Goal: Task Accomplishment & Management: Manage account settings

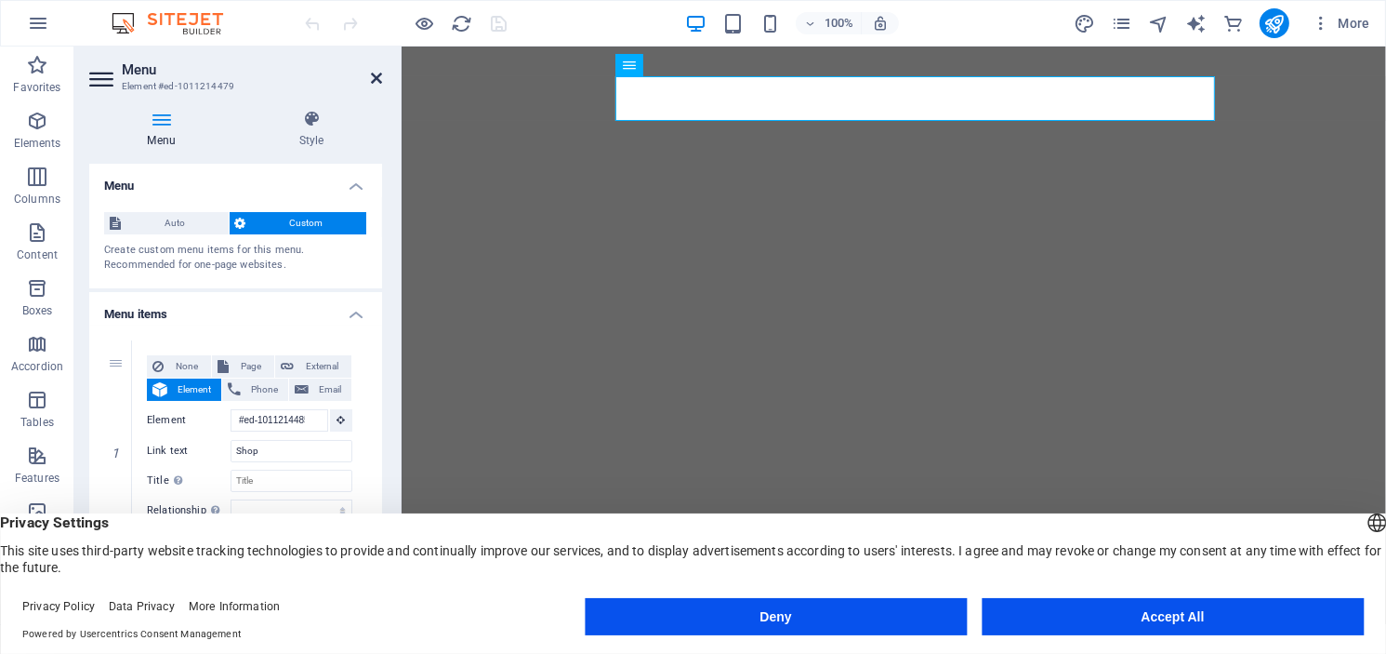
click at [379, 78] on icon at bounding box center [376, 78] width 11 height 15
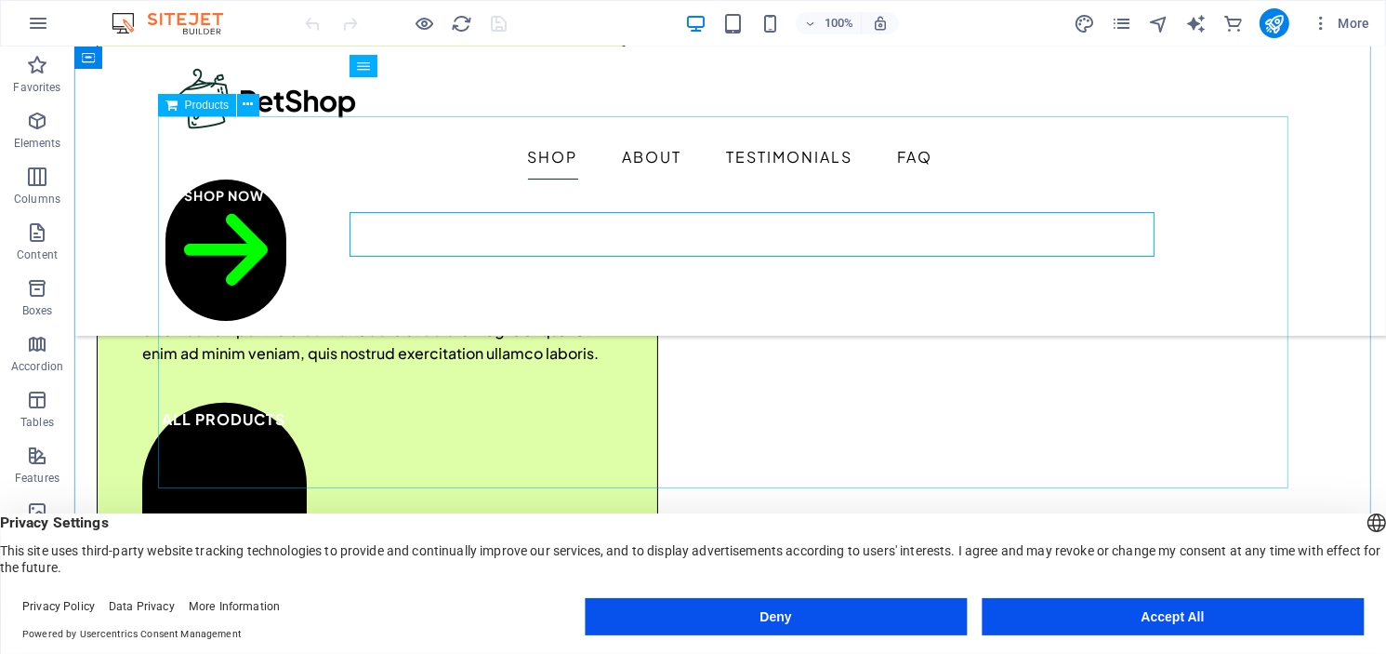
scroll to position [465, 0]
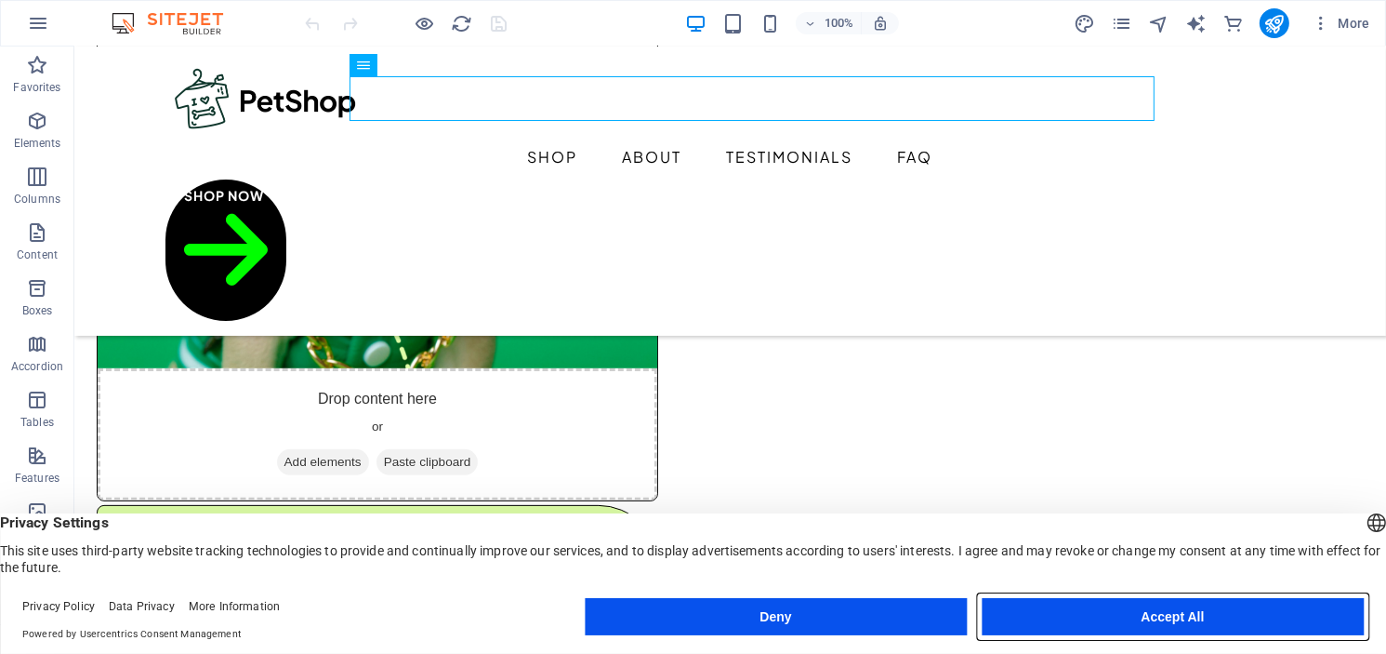
click at [1086, 600] on button "Accept All" at bounding box center [1173, 616] width 382 height 37
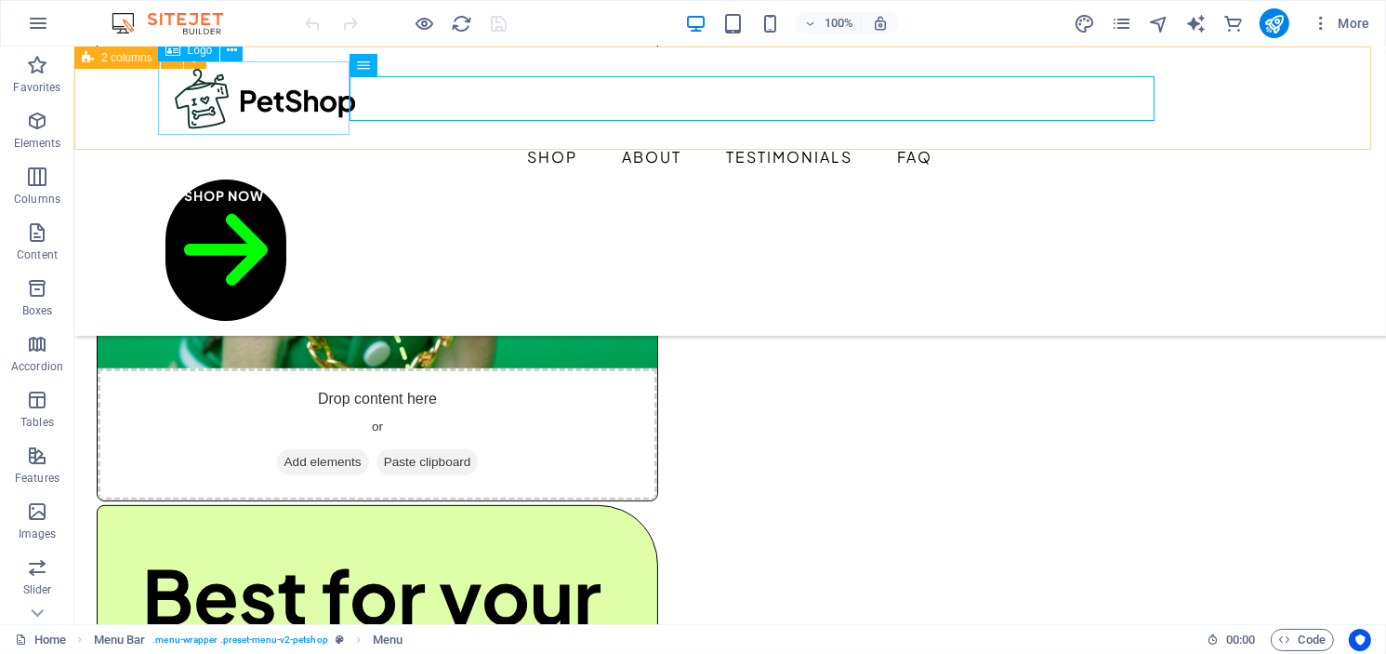
click at [229, 93] on div at bounding box center [730, 97] width 1131 height 73
select select "px"
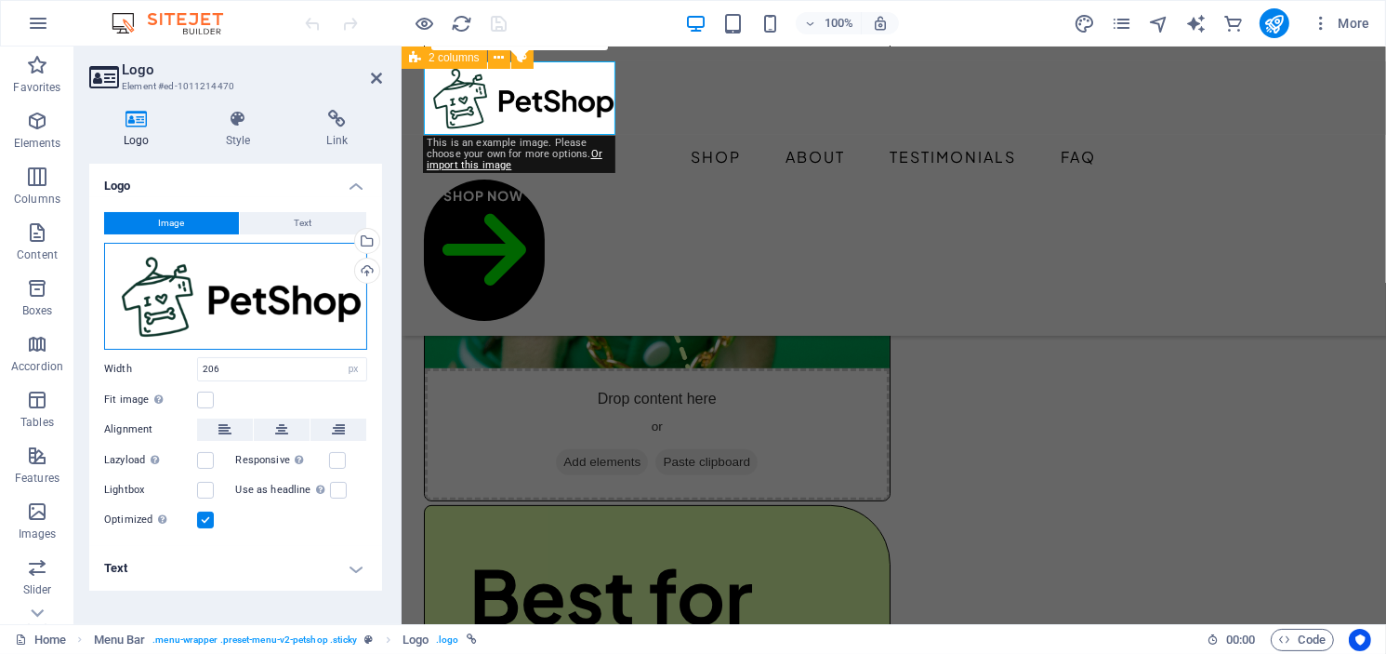
click at [236, 292] on div "Drag files here, click to choose files or select files from Files or our free s…" at bounding box center [235, 296] width 263 height 107
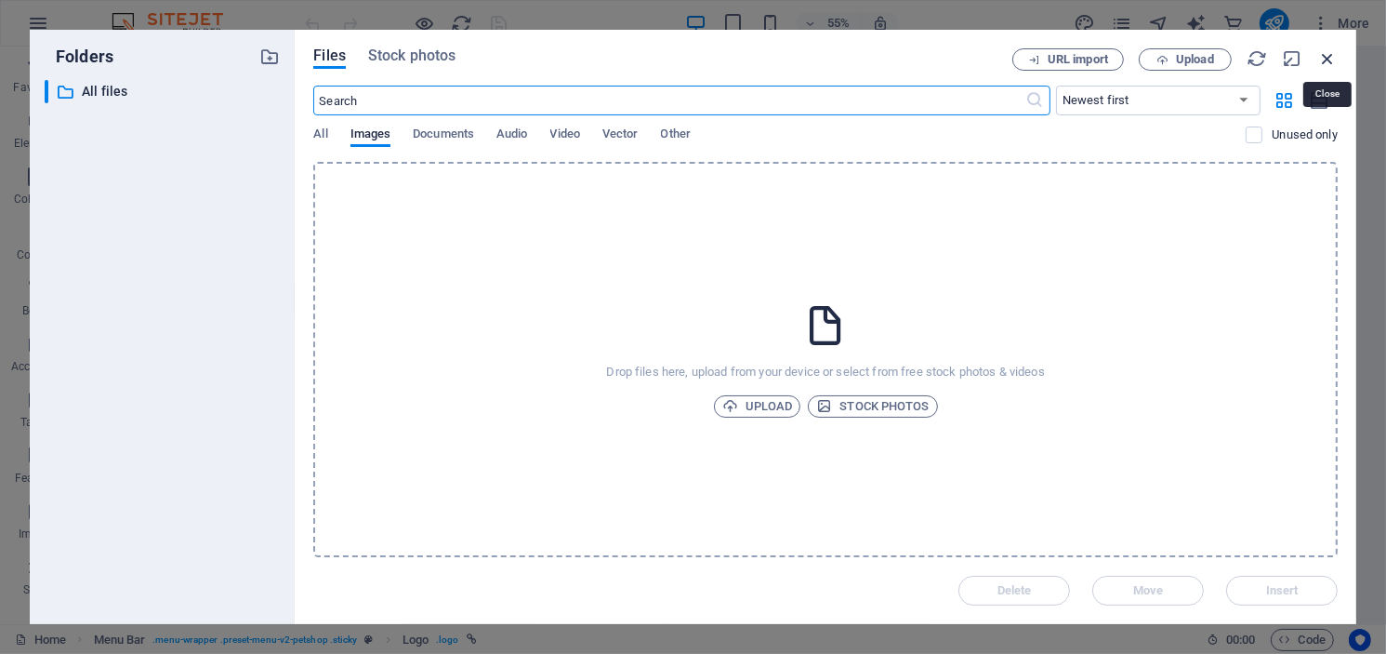
click at [1332, 58] on icon "button" at bounding box center [1328, 58] width 20 height 20
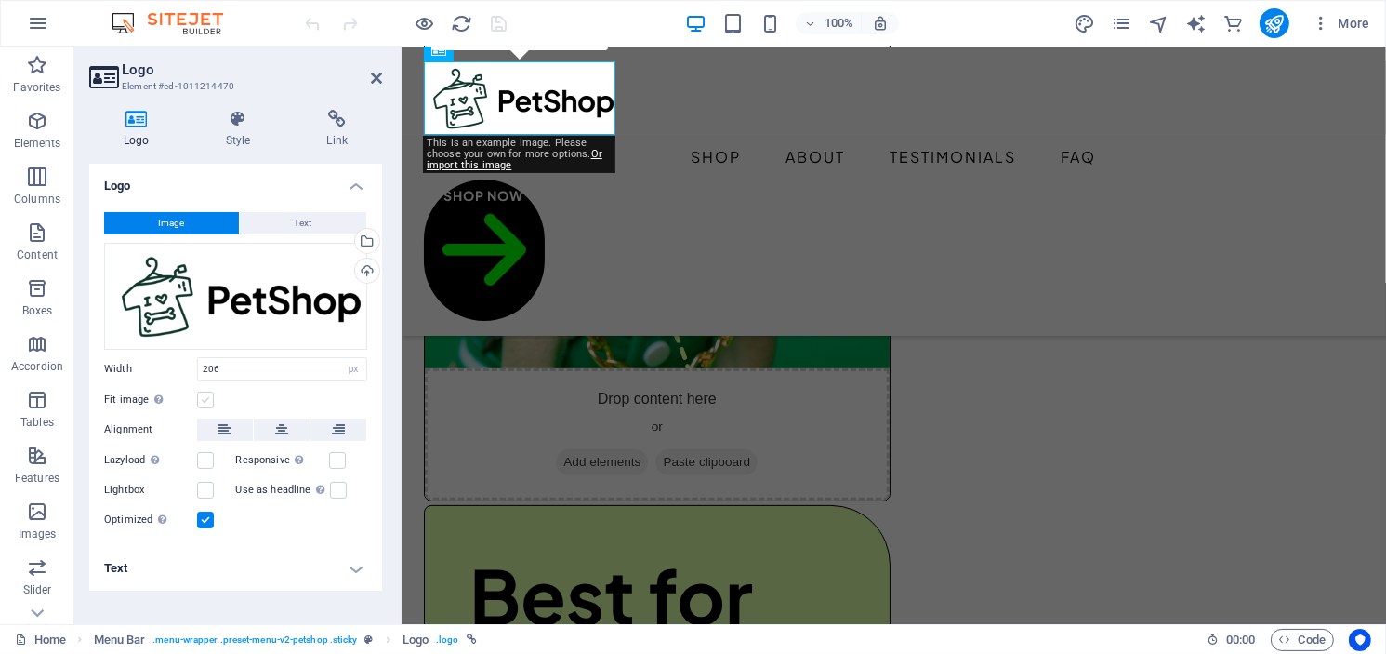
click at [202, 399] on label at bounding box center [205, 399] width 17 height 17
click at [0, 0] on input "Fit image Automatically fit image to a fixed width and height" at bounding box center [0, 0] width 0 height 0
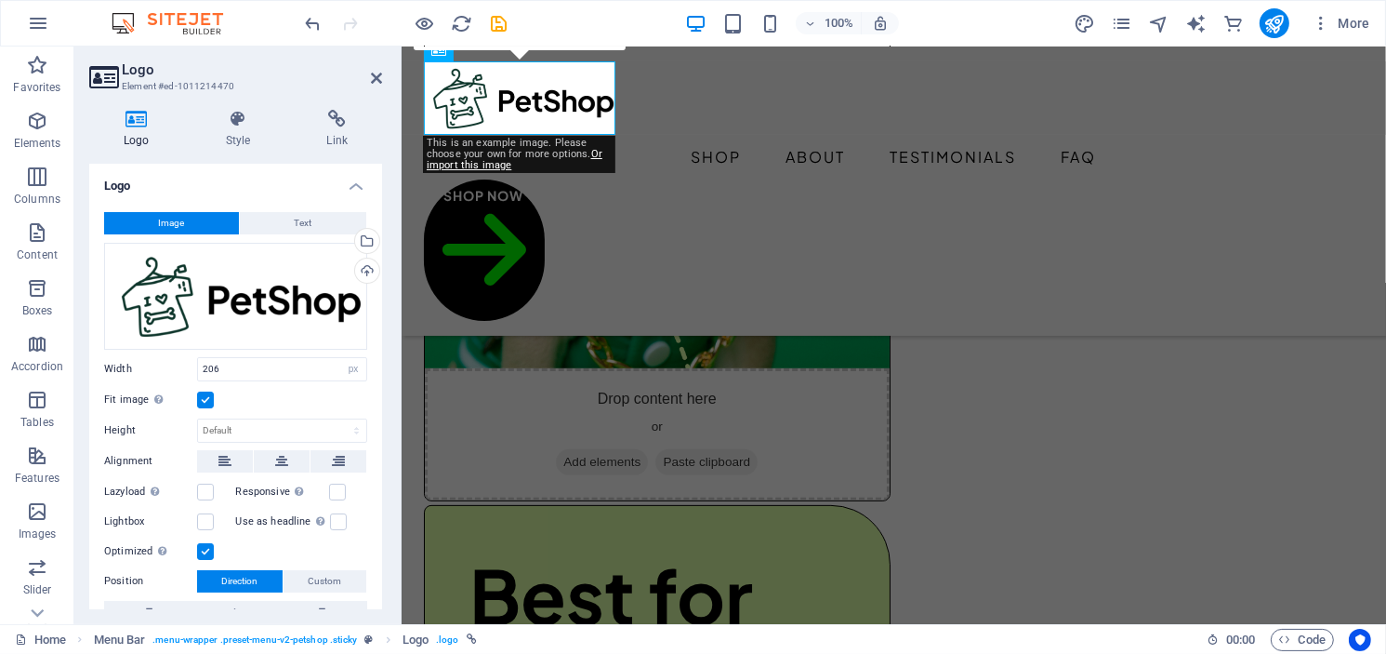
click at [202, 399] on label at bounding box center [205, 399] width 17 height 17
click at [0, 0] on input "Fit image Automatically fit image to a fixed width and height" at bounding box center [0, 0] width 0 height 0
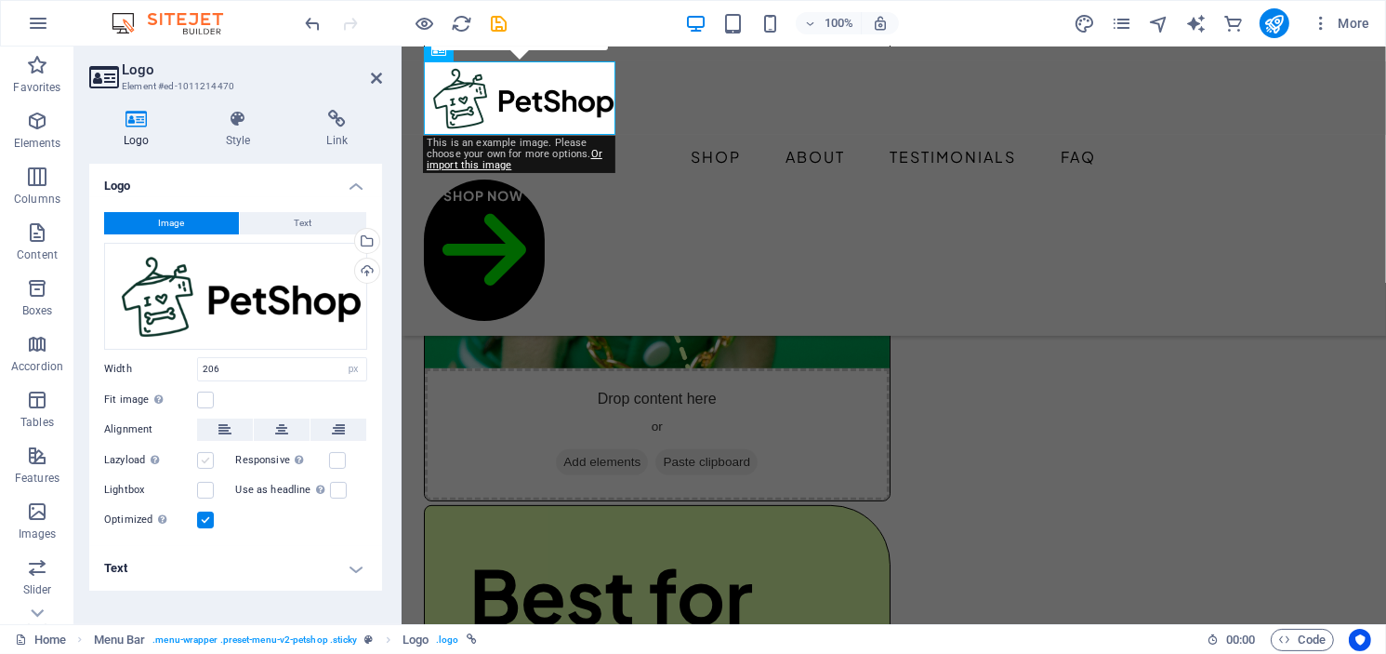
click at [207, 462] on label at bounding box center [205, 460] width 17 height 17
click at [0, 0] on input "Lazyload Loading images after the page loads improves page speed." at bounding box center [0, 0] width 0 height 0
click at [208, 462] on label at bounding box center [205, 460] width 17 height 17
click at [0, 0] on input "Lazyload Loading images after the page loads improves page speed." at bounding box center [0, 0] width 0 height 0
click at [207, 486] on label at bounding box center [205, 490] width 17 height 17
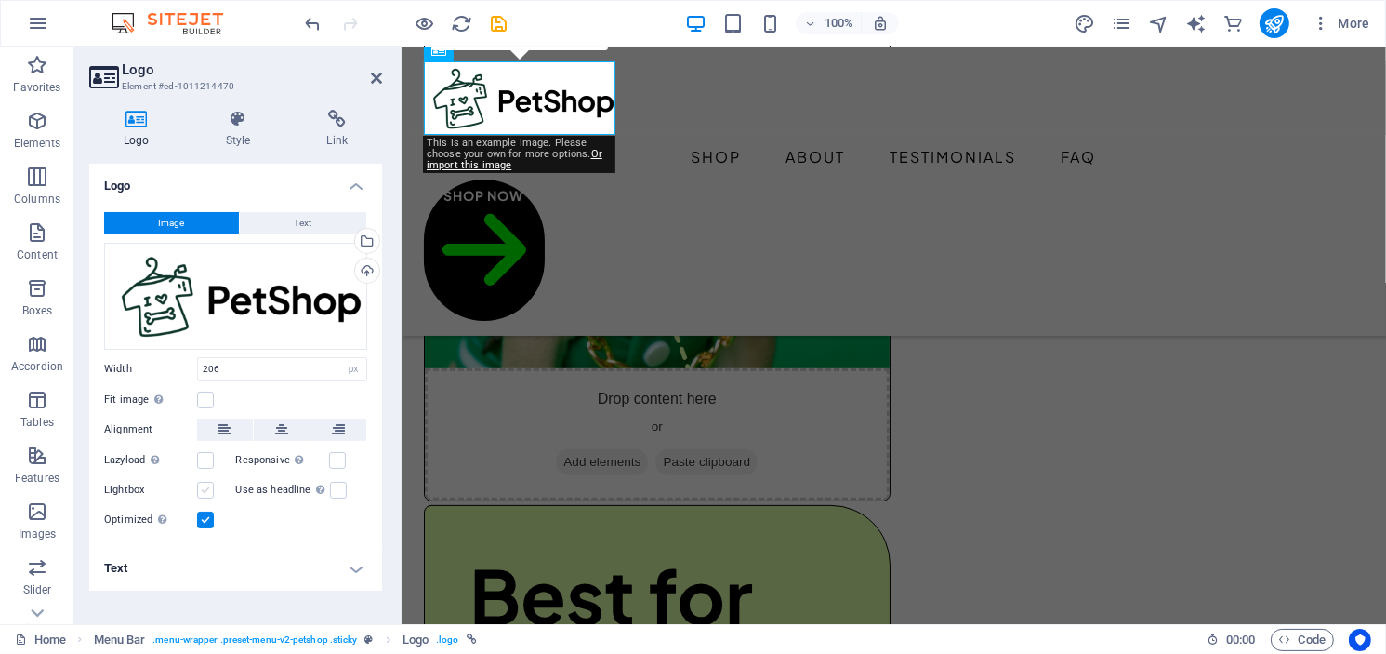
click at [0, 0] on input "Lightbox" at bounding box center [0, 0] width 0 height 0
click at [207, 486] on label at bounding box center [205, 490] width 17 height 17
click at [0, 0] on input "Lightbox" at bounding box center [0, 0] width 0 height 0
click at [375, 268] on div "Upload" at bounding box center [365, 273] width 28 height 28
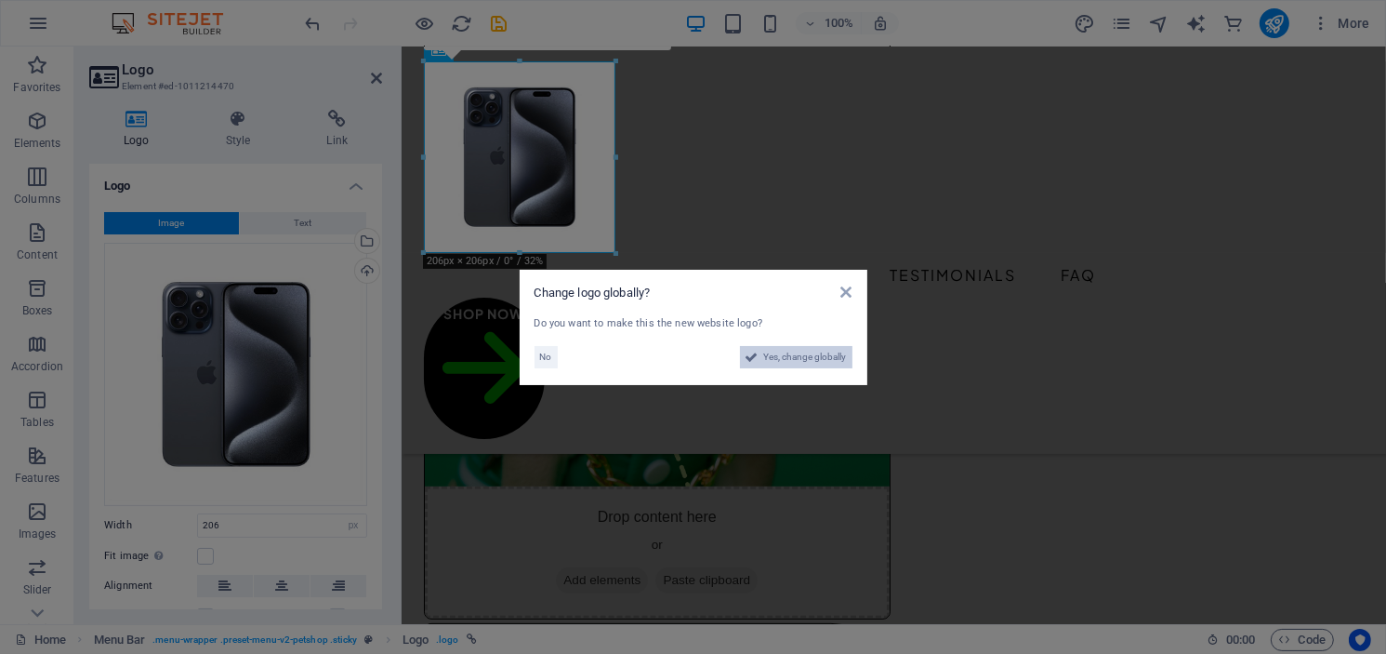
click at [777, 355] on span "Yes, change globally" at bounding box center [805, 357] width 83 height 22
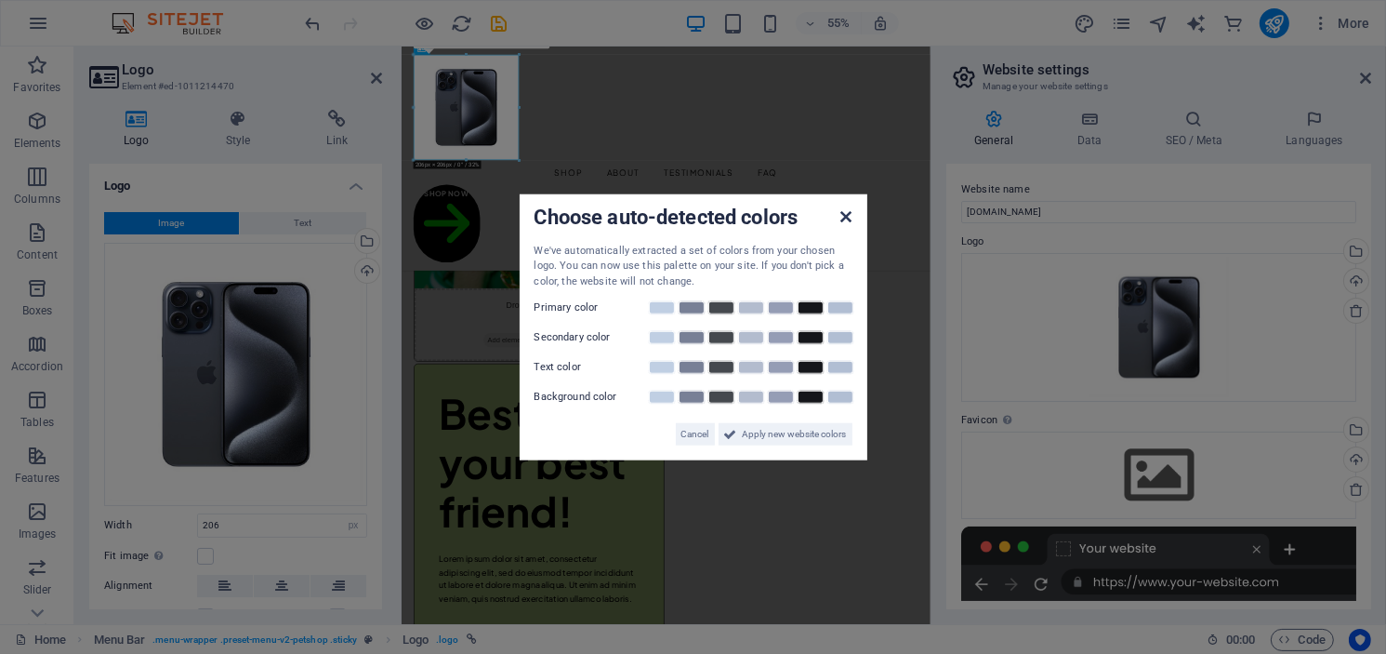
click at [847, 211] on icon at bounding box center [846, 215] width 11 height 15
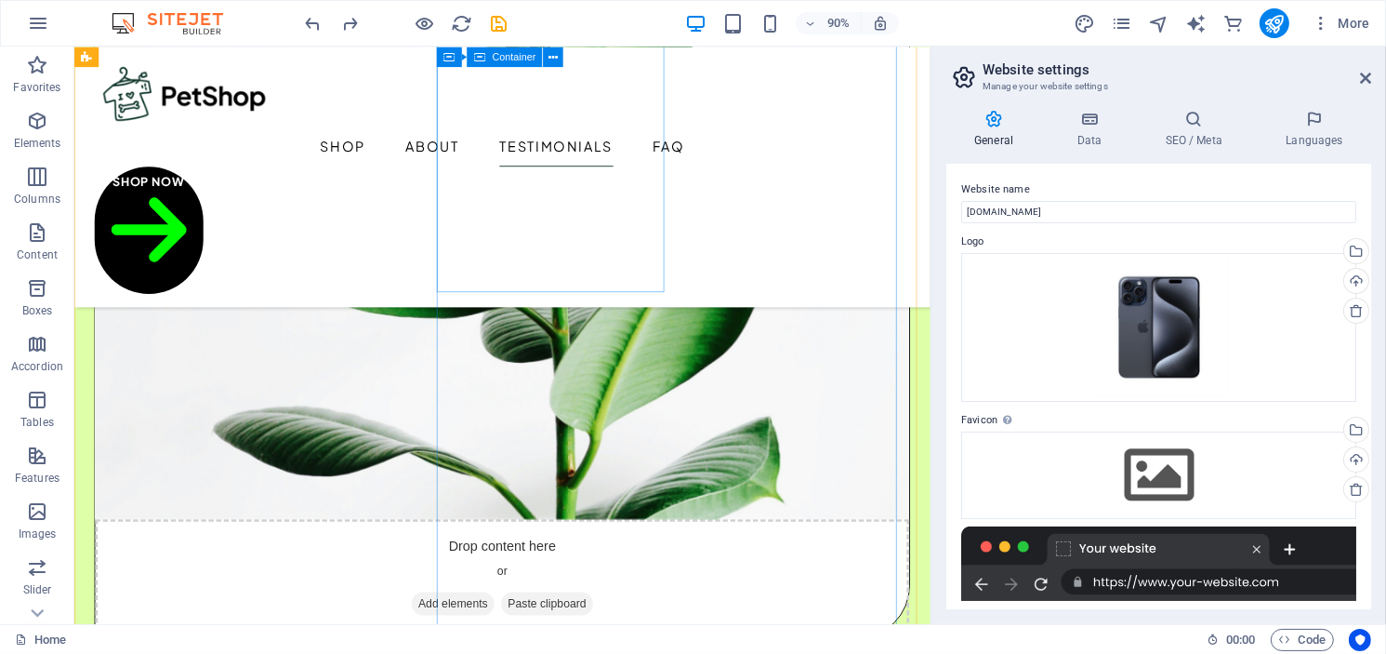
scroll to position [3720, 0]
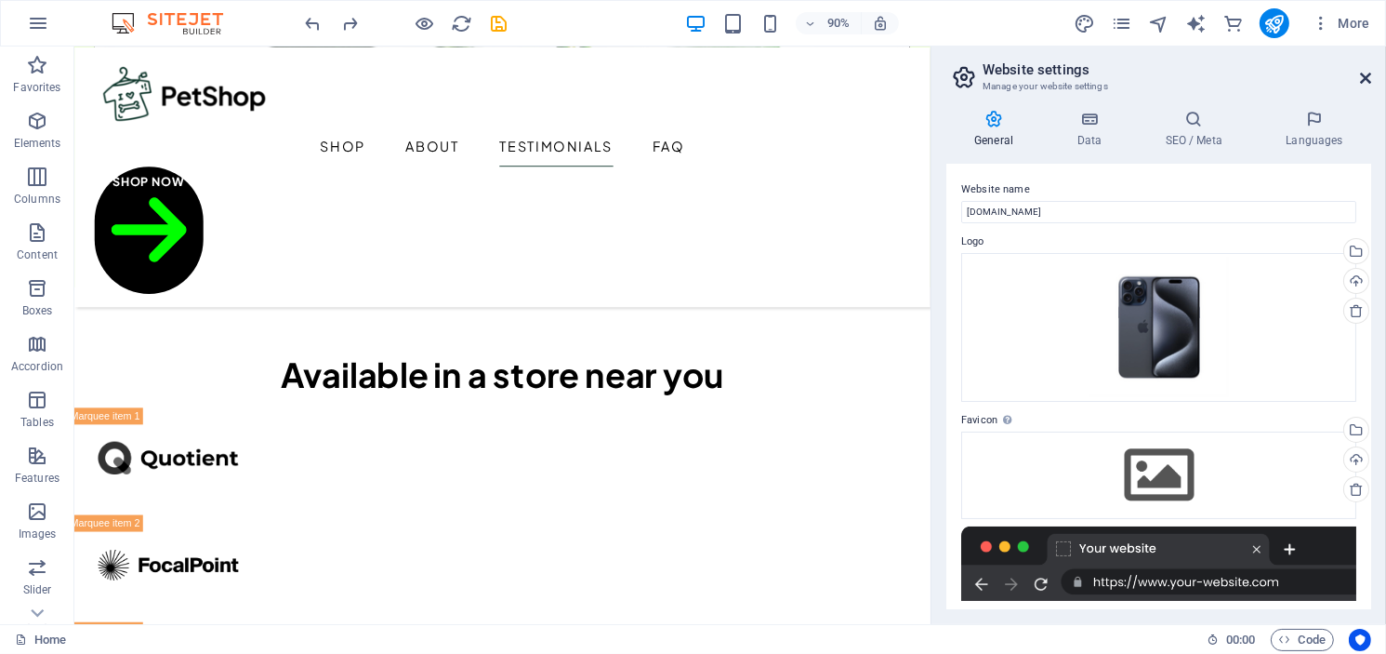
click at [1368, 85] on icon at bounding box center [1365, 78] width 11 height 15
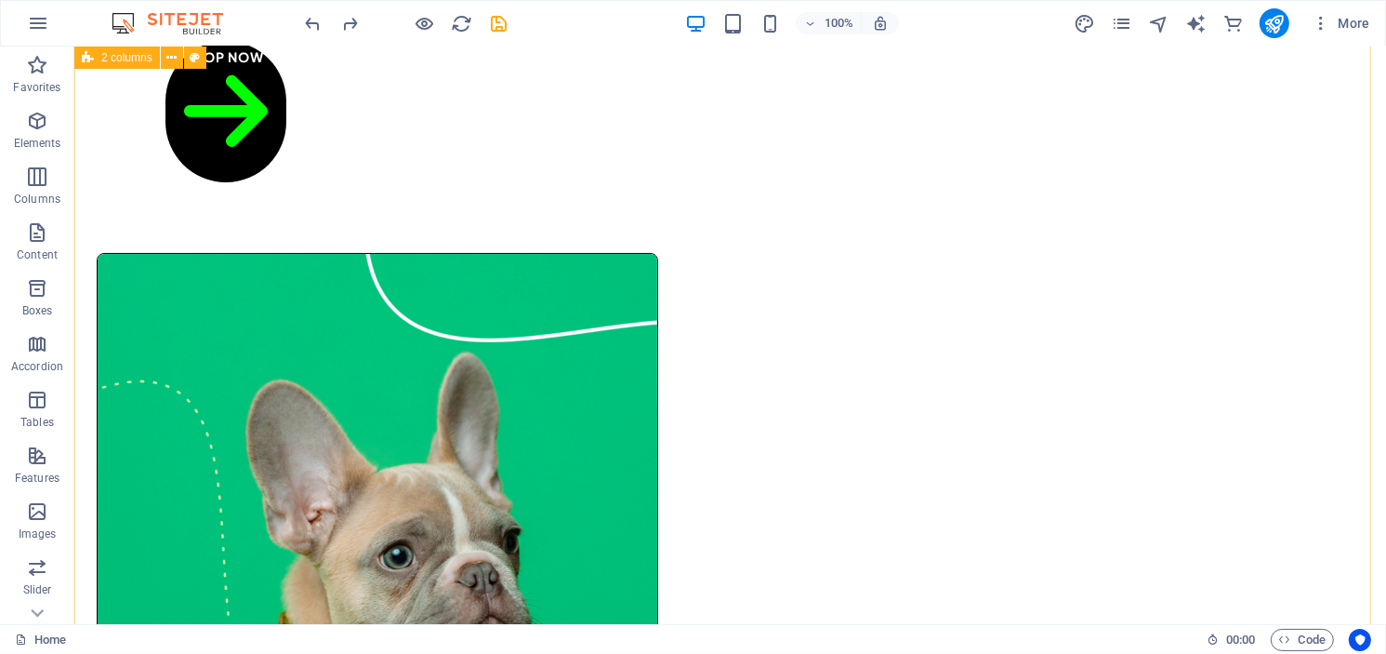
scroll to position [0, 0]
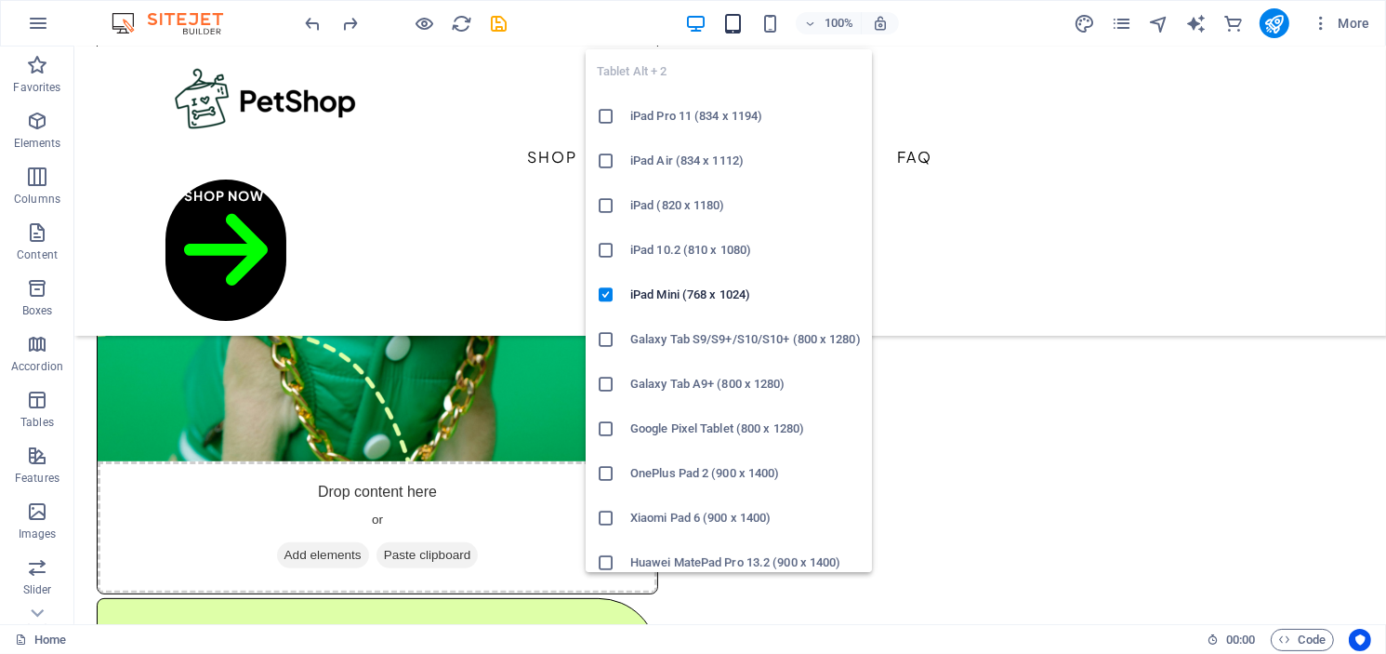
click at [734, 17] on icon "button" at bounding box center [733, 23] width 21 height 21
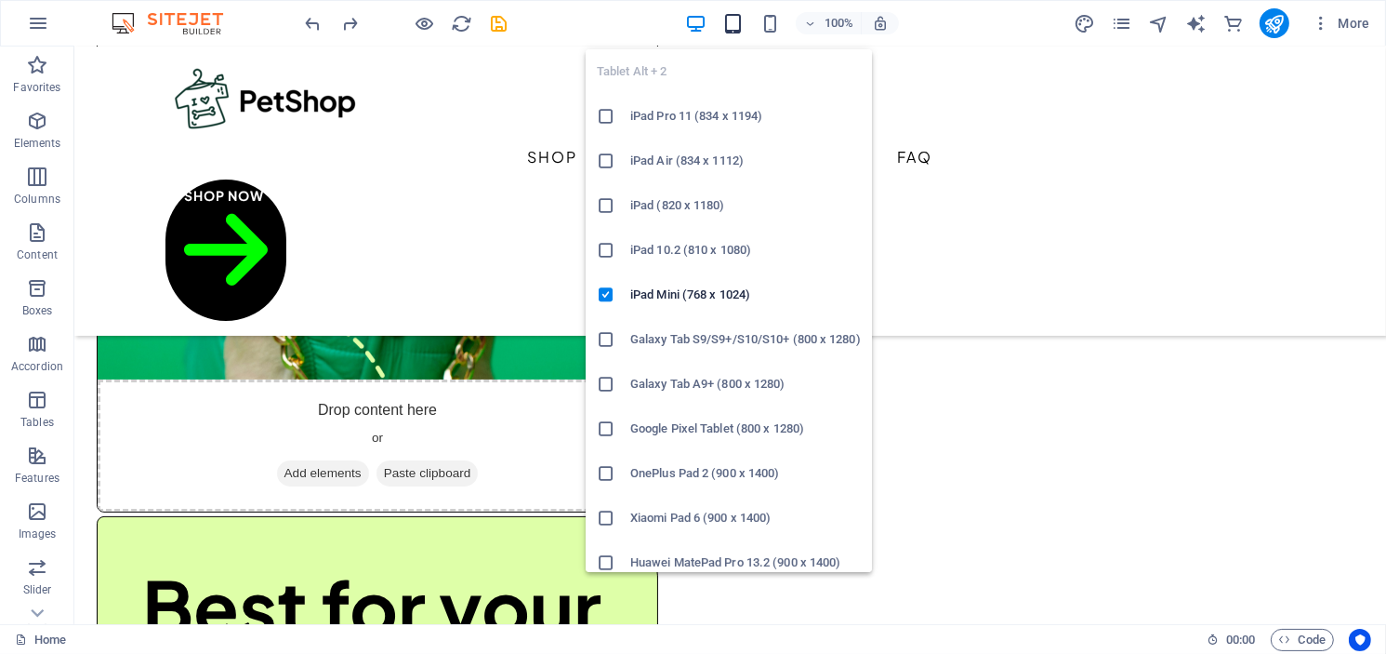
scroll to position [403, 0]
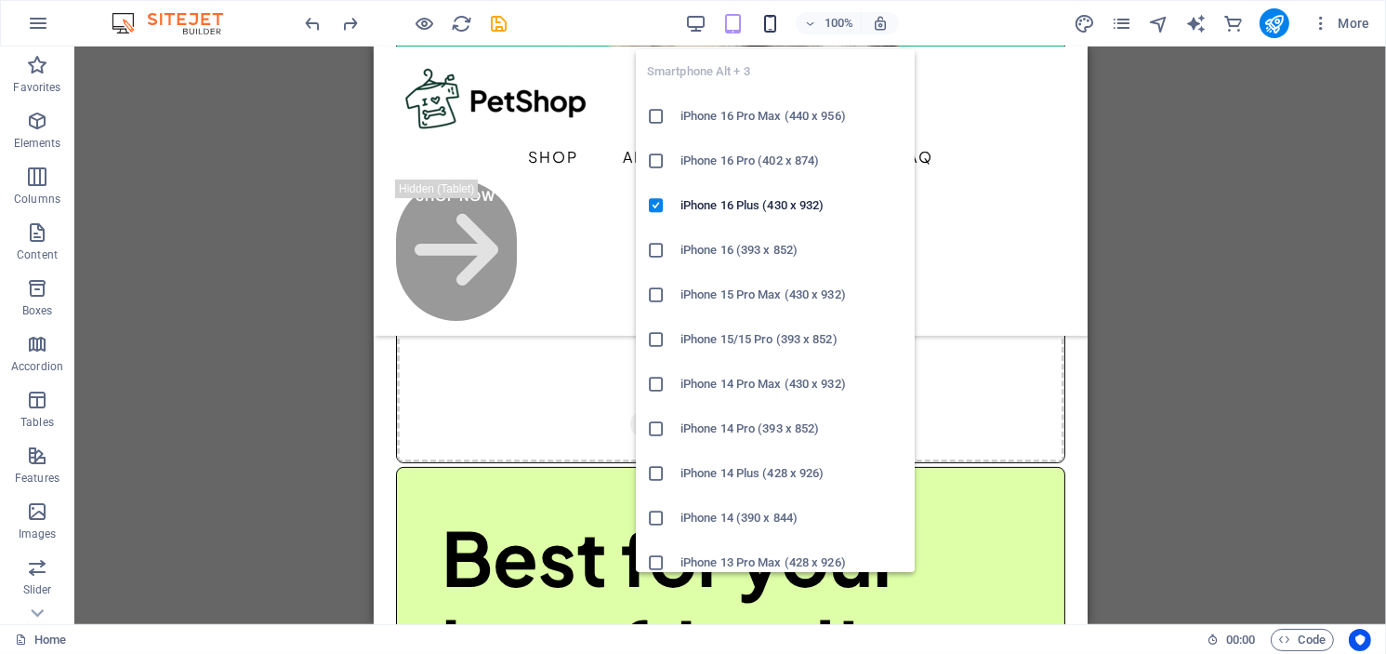
click at [764, 29] on icon "button" at bounding box center [770, 23] width 21 height 21
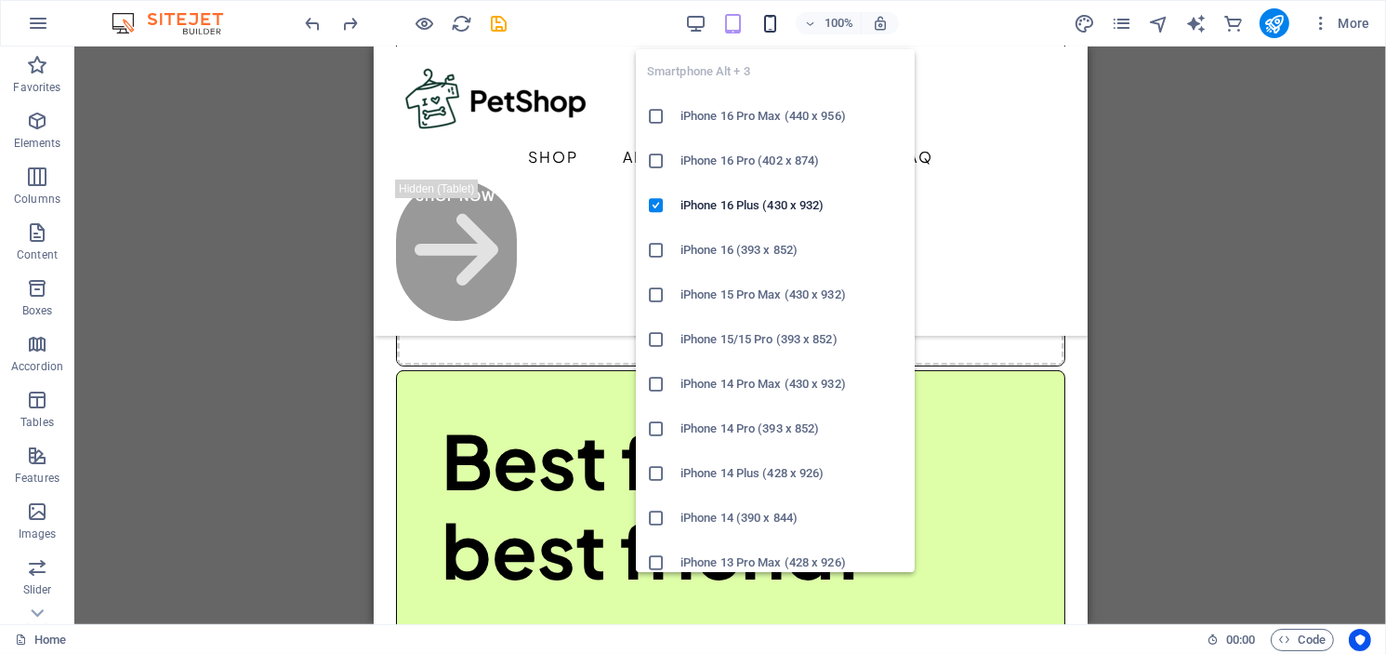
scroll to position [391, 0]
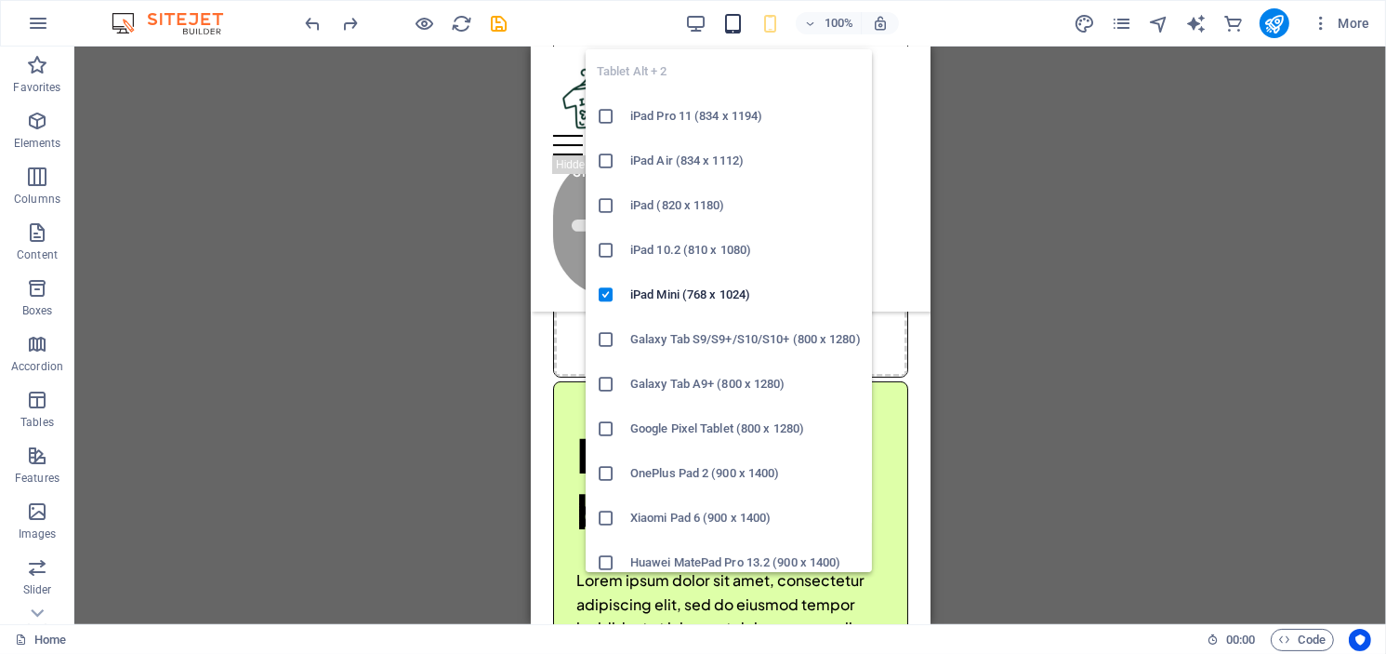
click at [723, 27] on icon "button" at bounding box center [733, 23] width 21 height 21
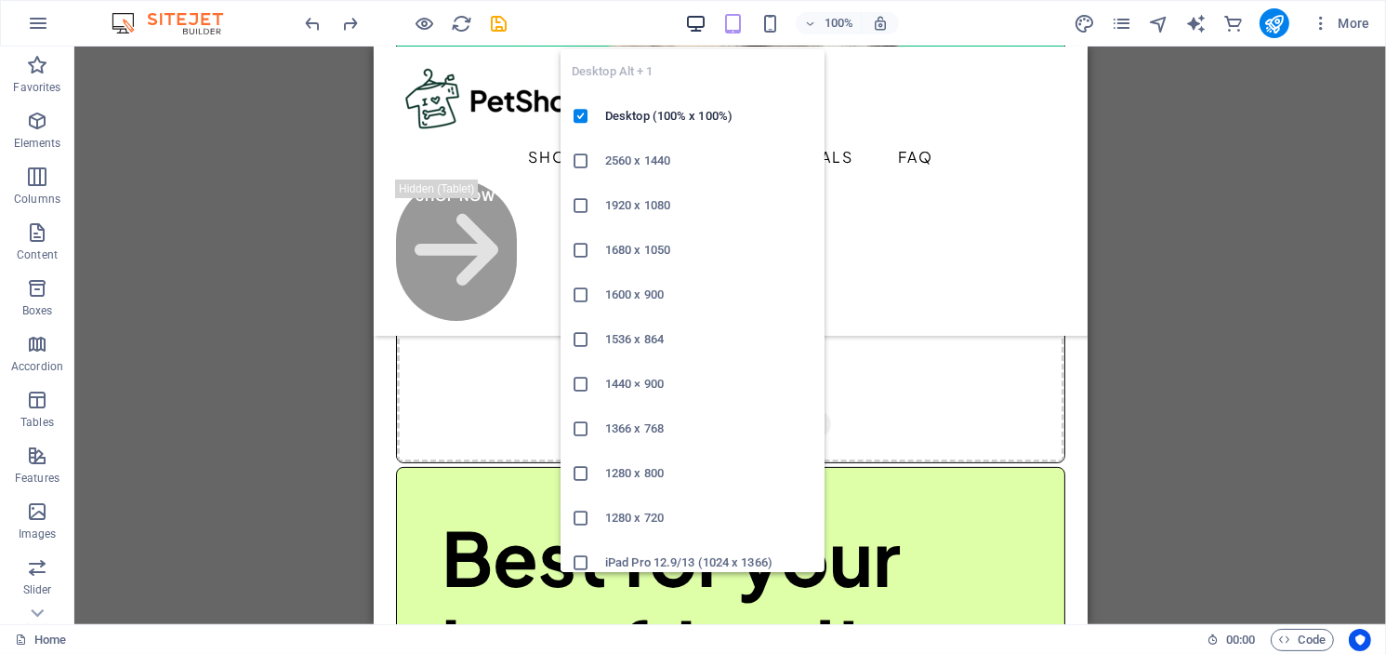
click at [699, 32] on icon "button" at bounding box center [695, 23] width 21 height 21
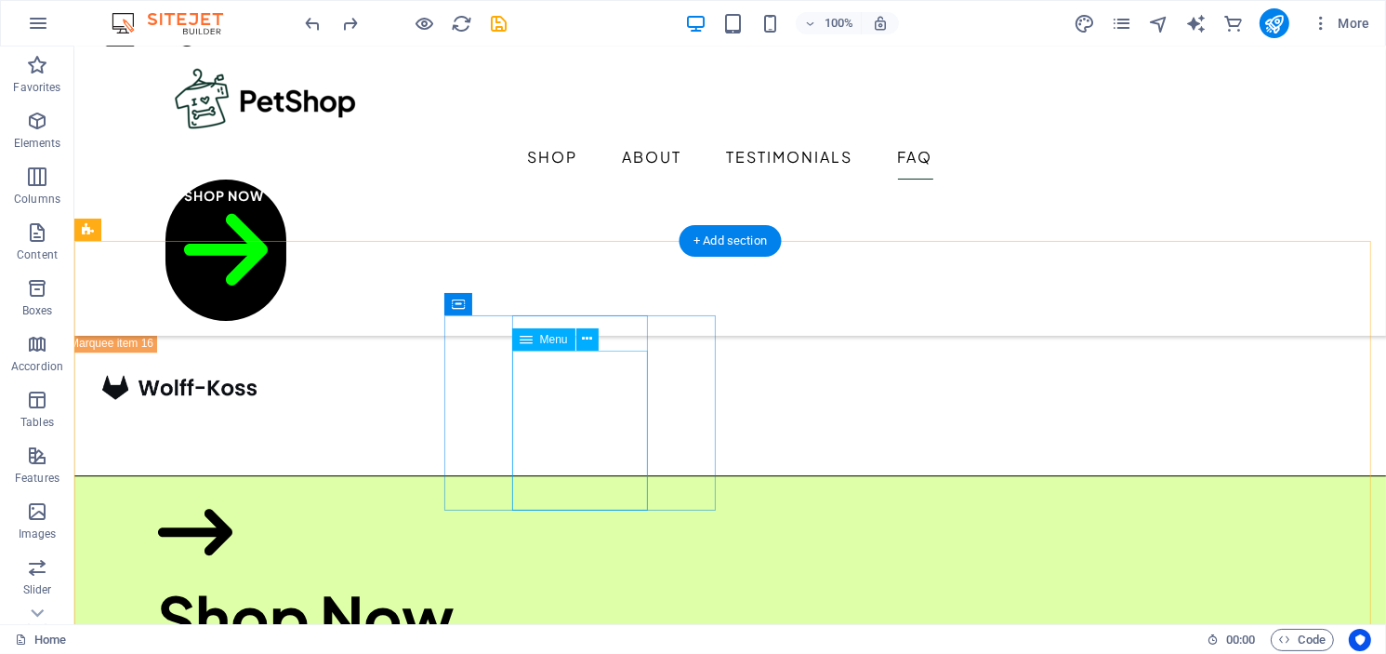
scroll to position [5471, 0]
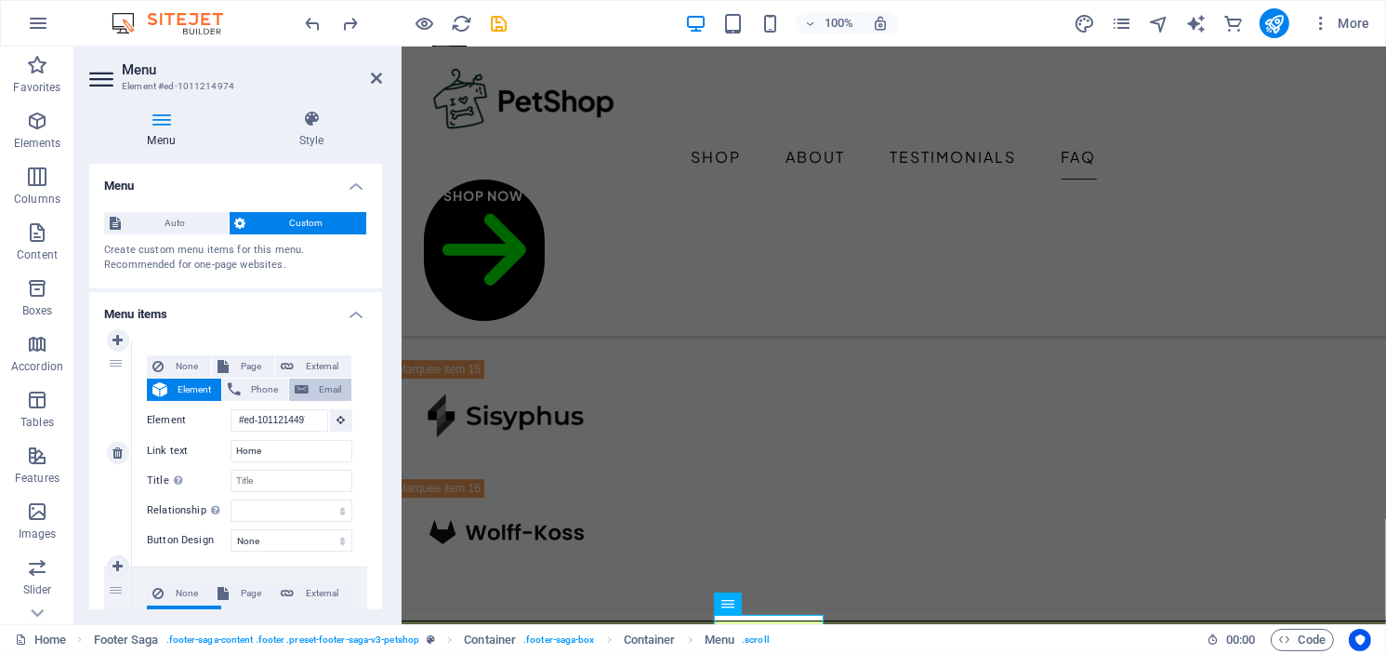
scroll to position [5403, 0]
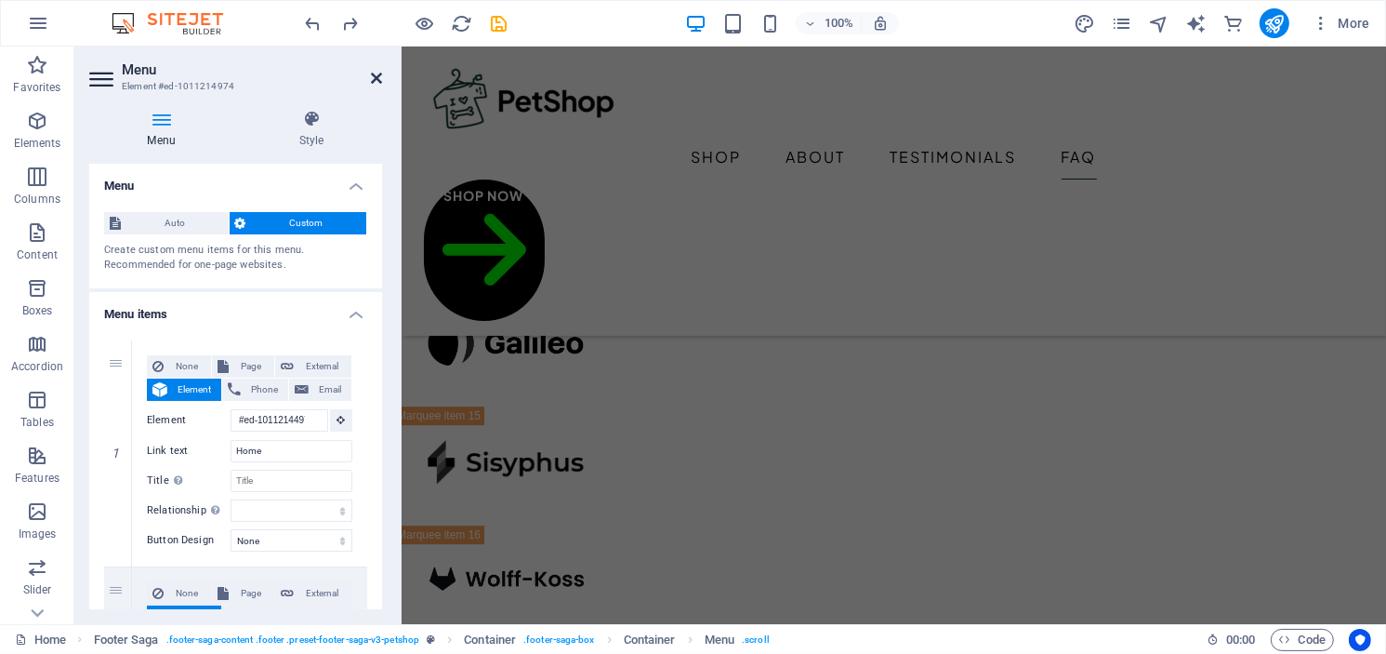
click at [373, 79] on icon at bounding box center [376, 78] width 11 height 15
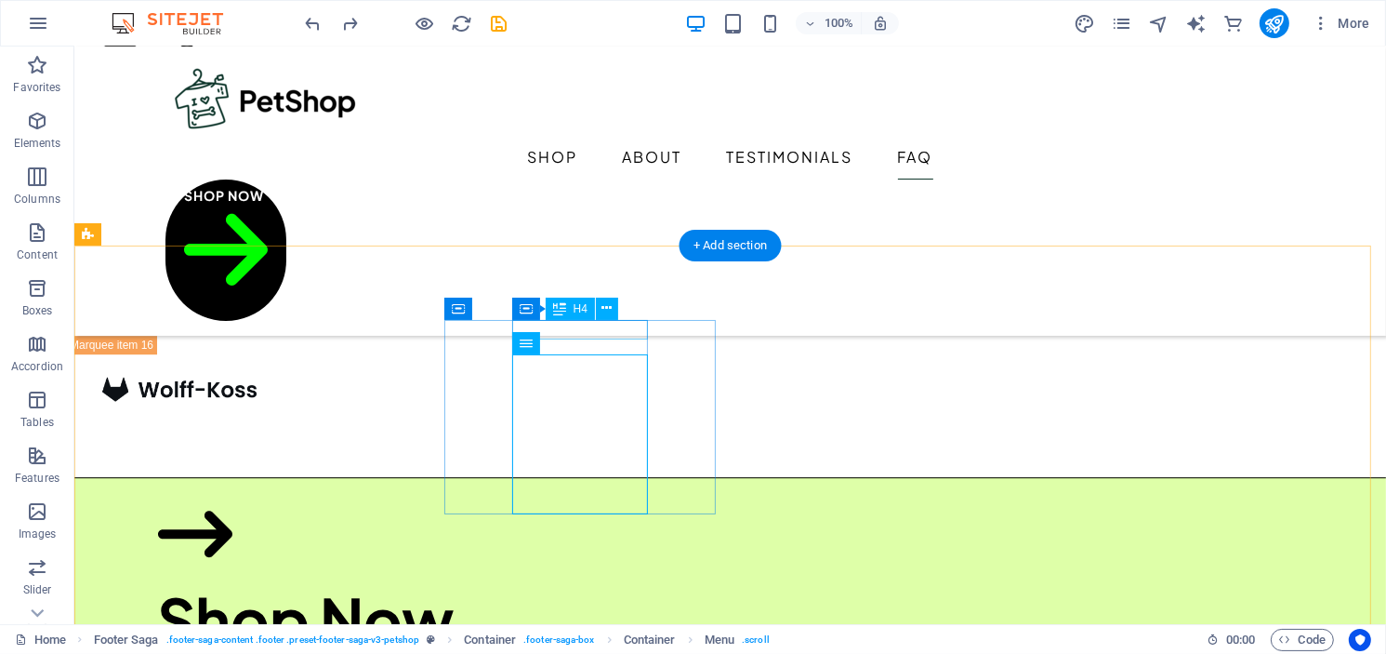
scroll to position [5471, 0]
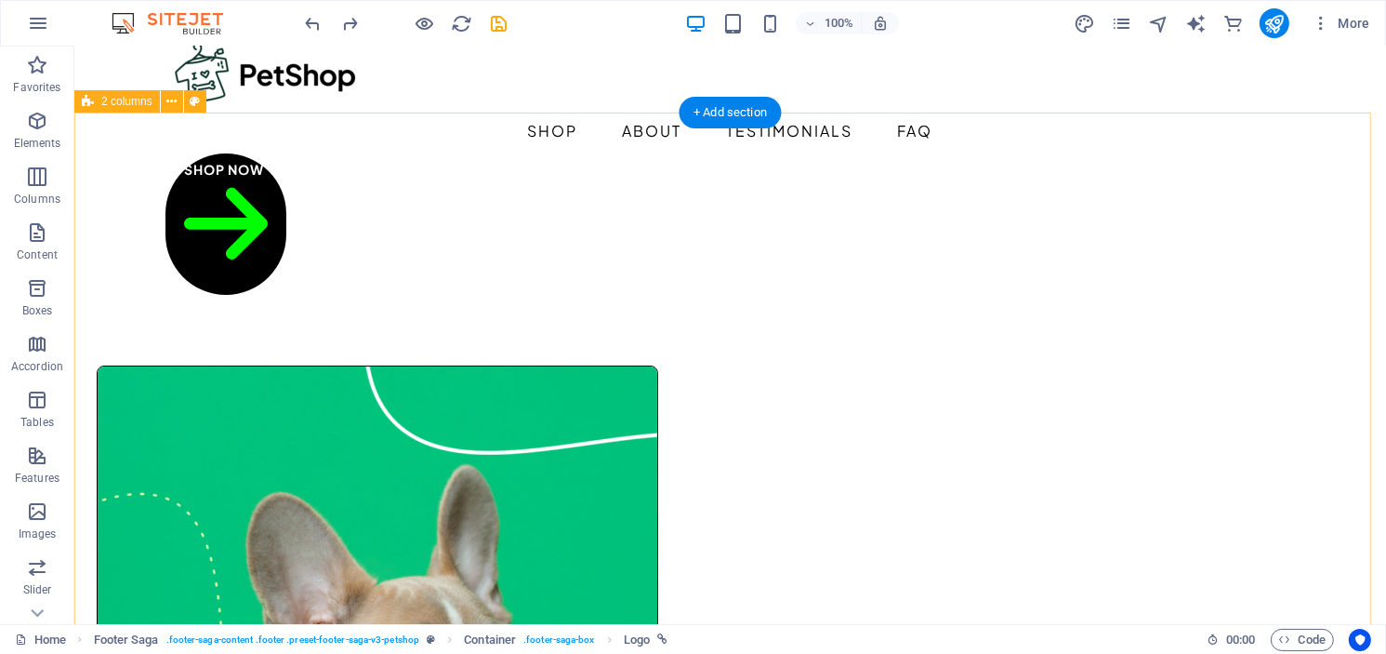
scroll to position [0, 0]
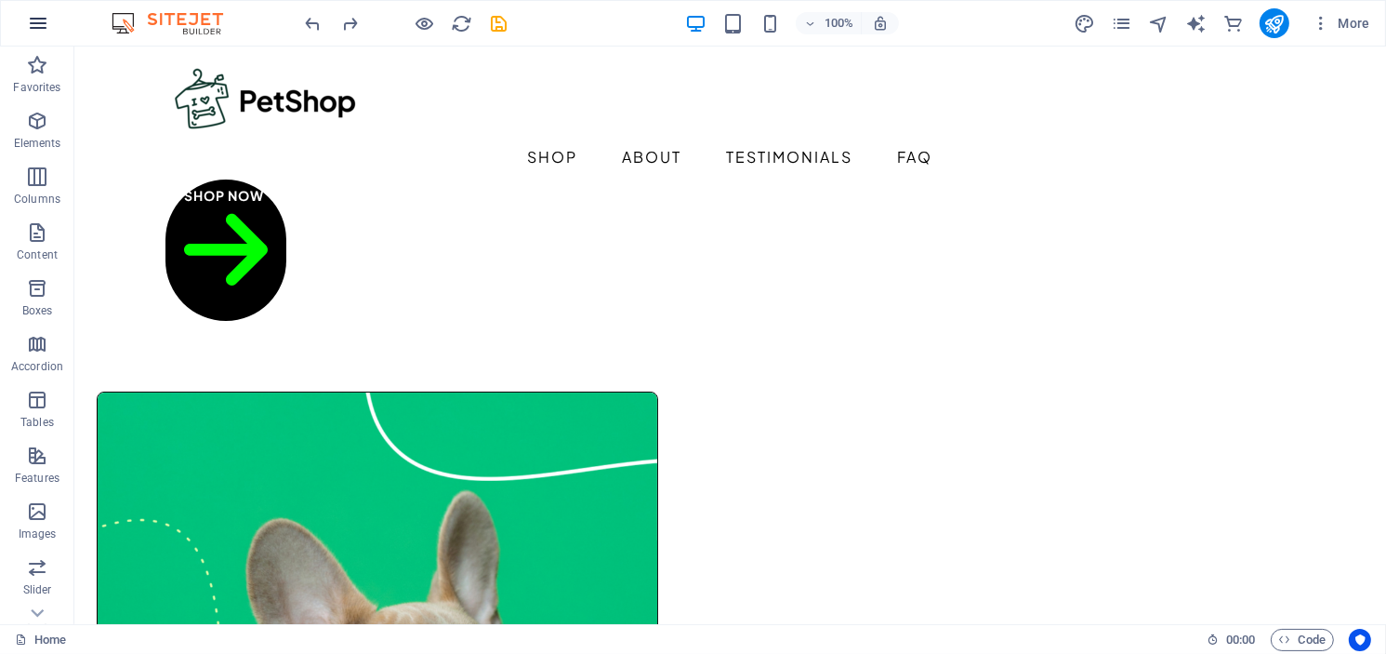
click at [38, 32] on icon "button" at bounding box center [38, 23] width 22 height 22
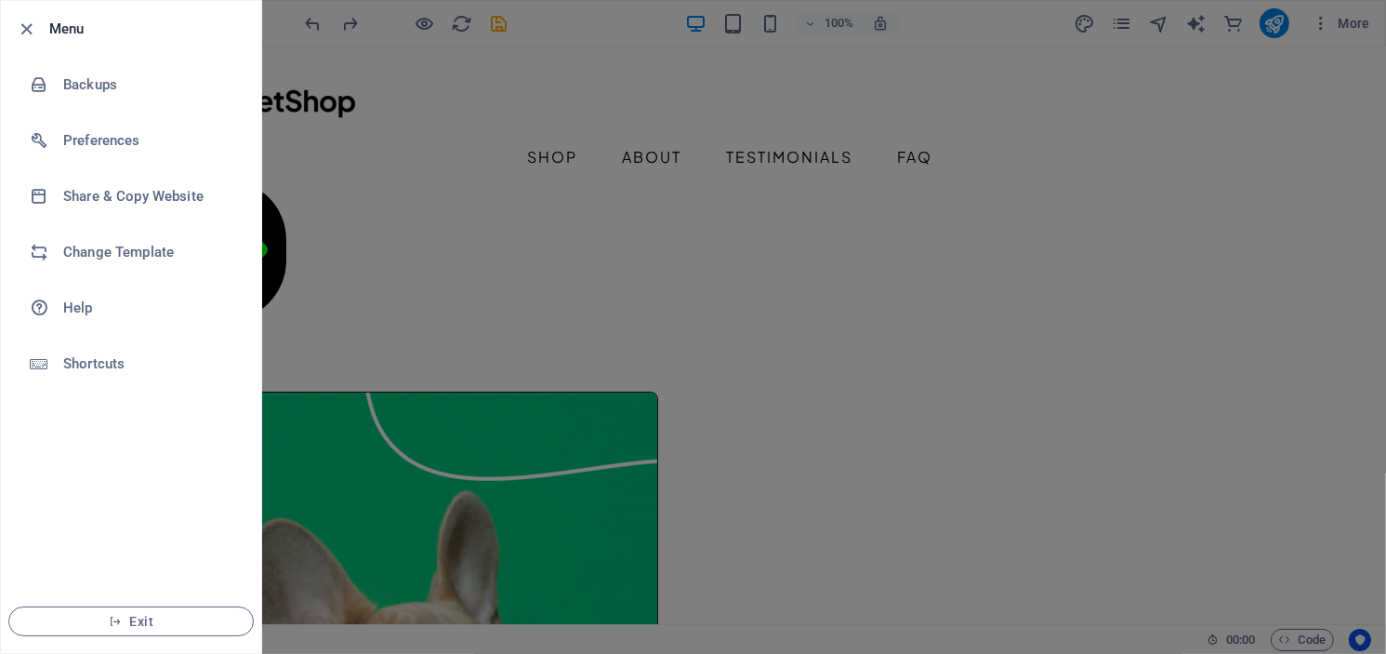
click at [38, 32] on div at bounding box center [32, 29] width 33 height 22
click at [23, 33] on icon "button" at bounding box center [27, 29] width 21 height 21
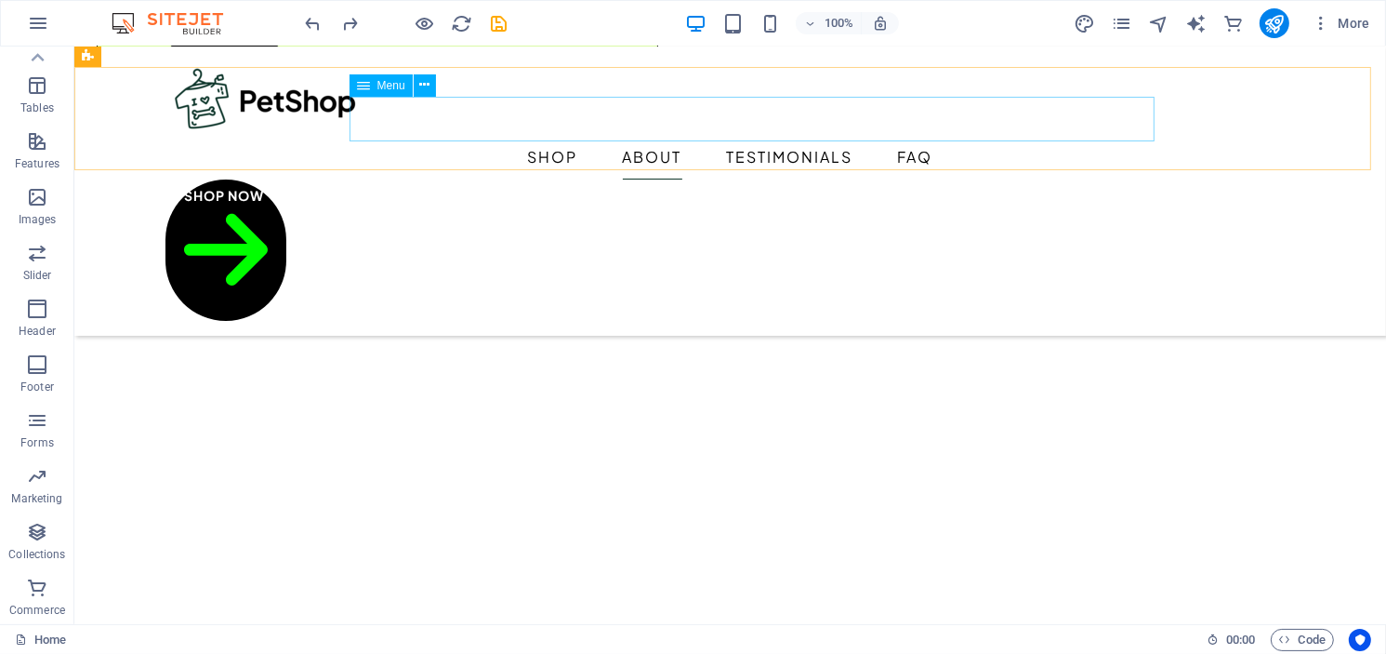
scroll to position [1395, 0]
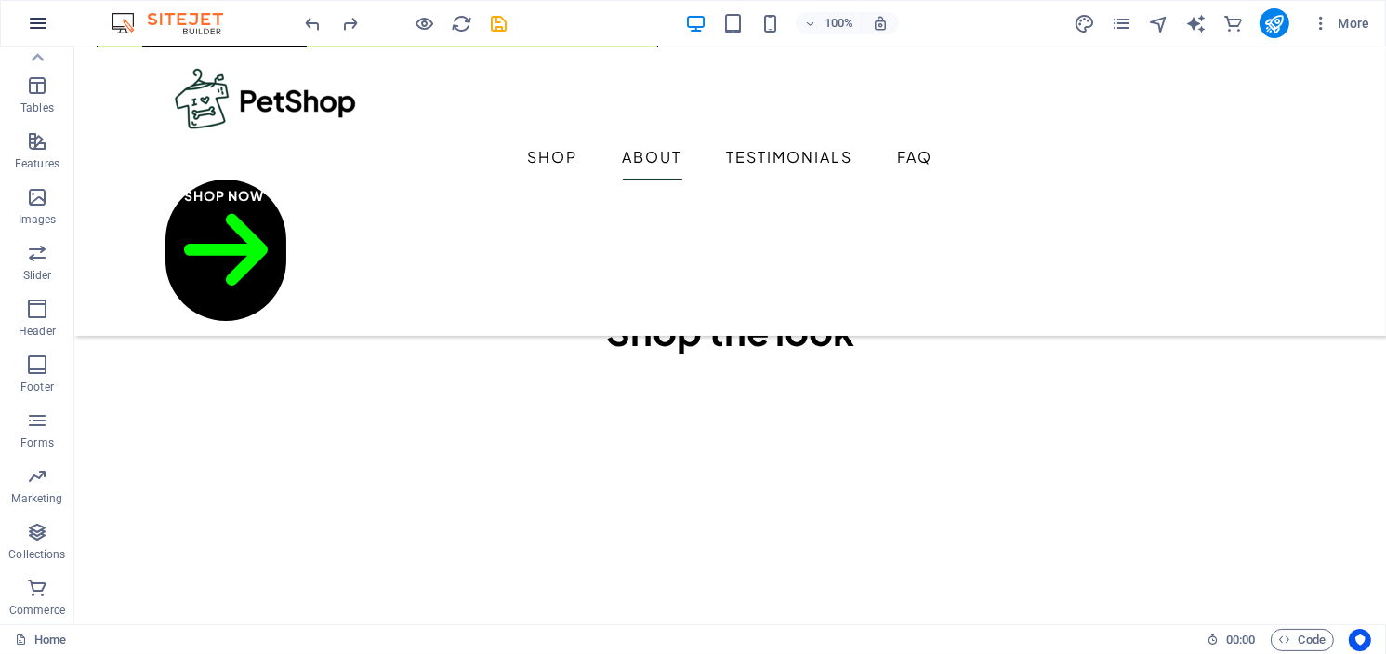
click at [44, 26] on icon "button" at bounding box center [38, 23] width 22 height 22
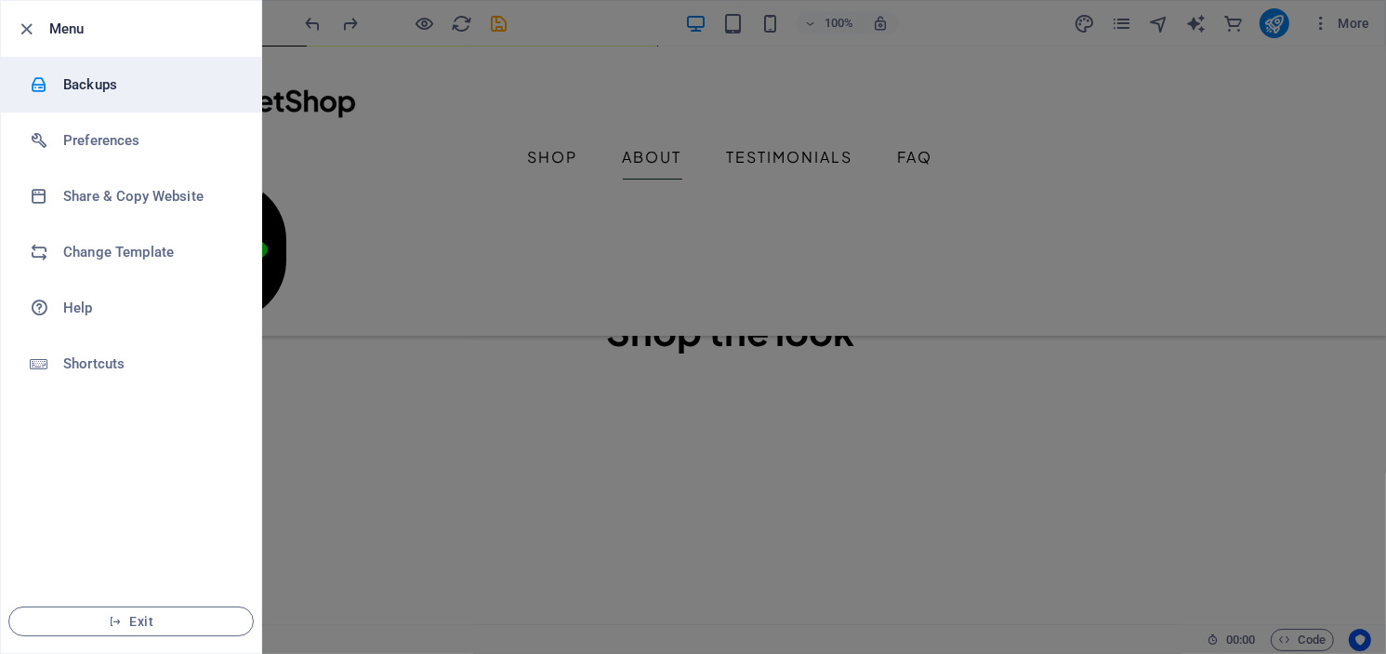
click at [129, 96] on li "Backups" at bounding box center [131, 85] width 260 height 56
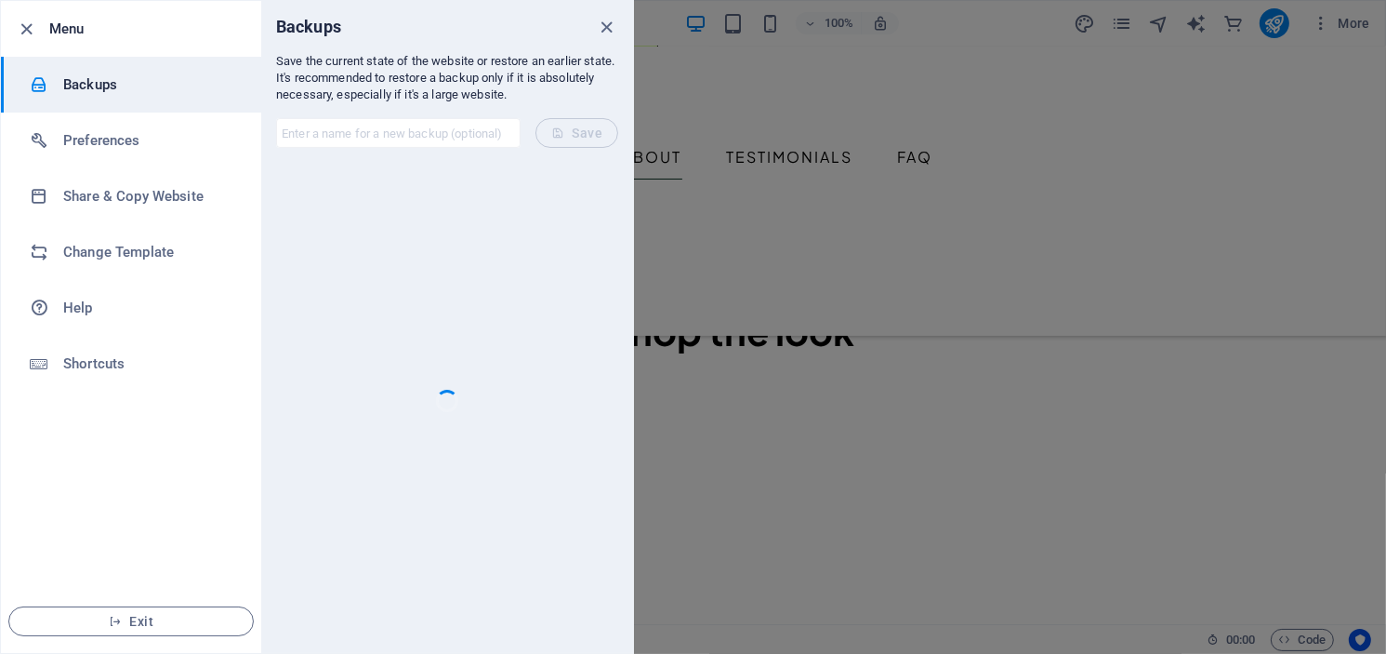
click at [592, 33] on div "Backups" at bounding box center [447, 27] width 372 height 52
click at [604, 22] on icon "close" at bounding box center [607, 27] width 21 height 21
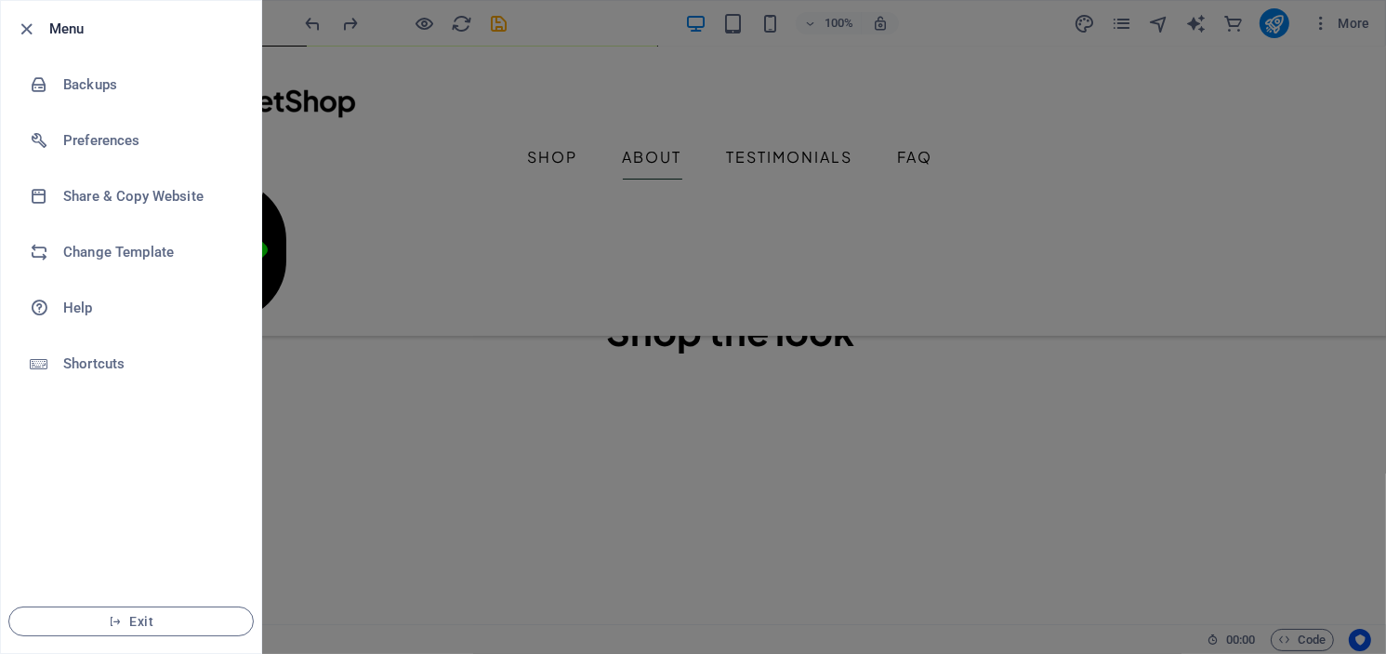
click at [789, 136] on div at bounding box center [693, 327] width 1386 height 654
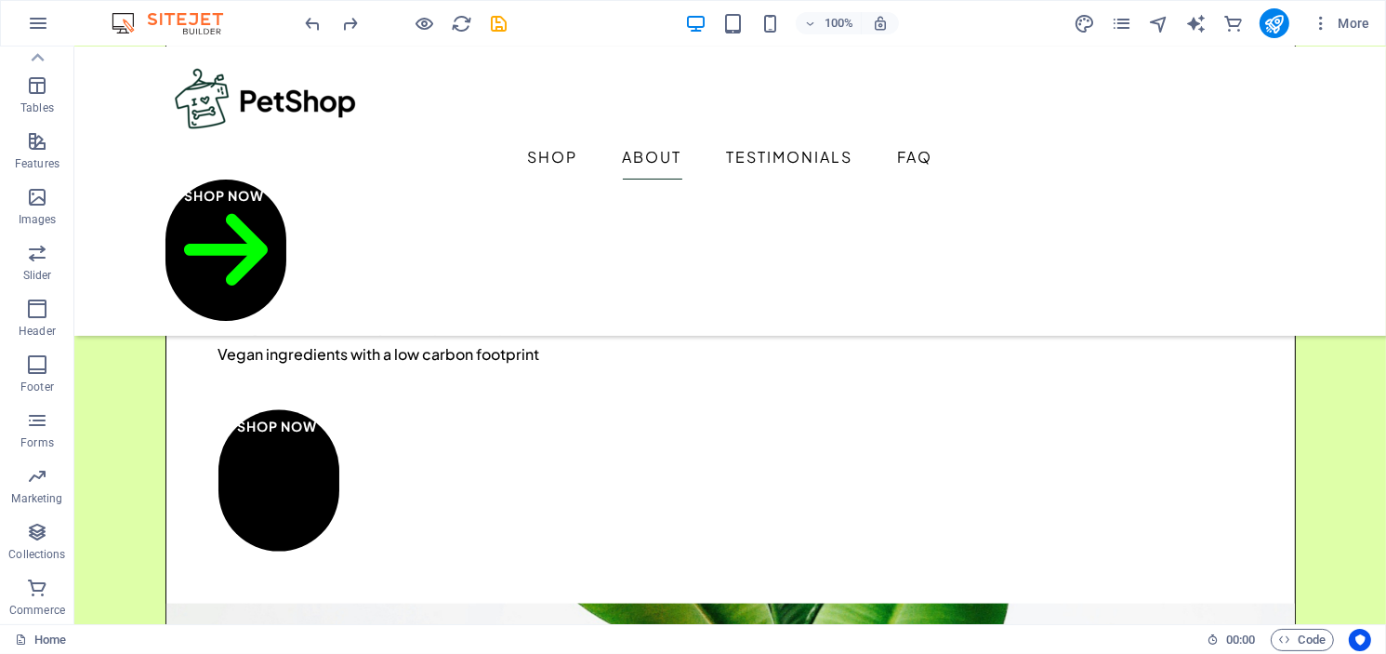
scroll to position [2604, 0]
